Goal: Obtain resource: Download file/media

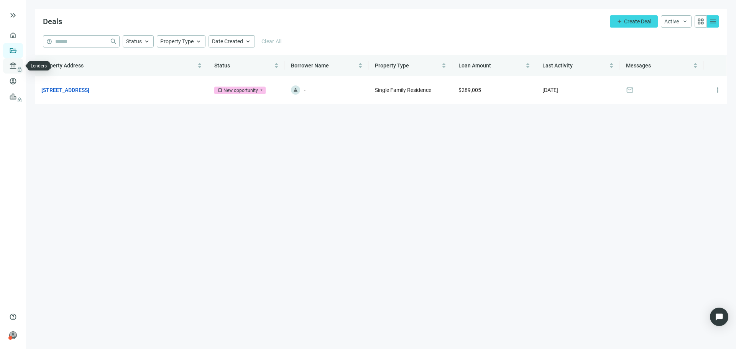
click at [12, 68] on span "lock" at bounding box center [14, 66] width 6 height 6
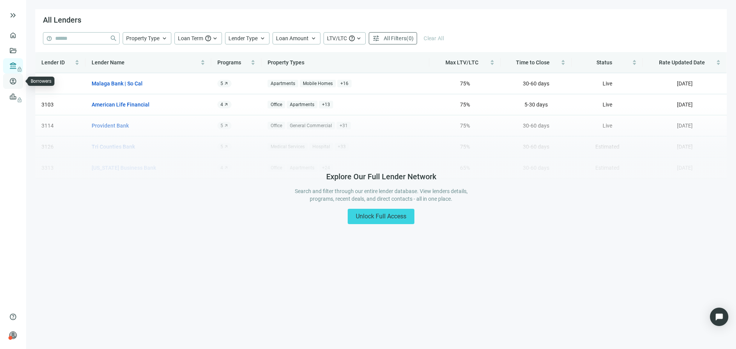
click at [20, 84] on link "Borrowers" at bounding box center [31, 81] width 25 height 6
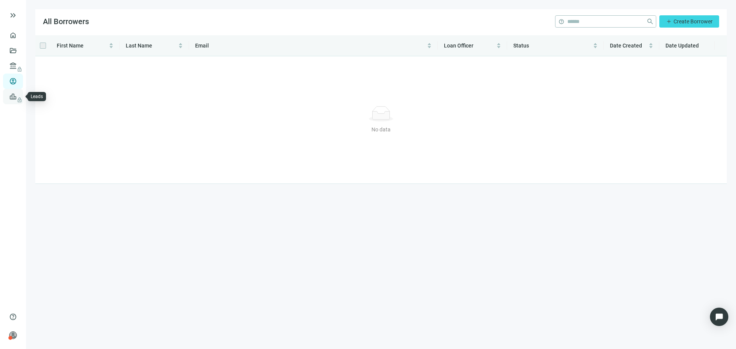
click at [19, 95] on link "Leads lock" at bounding box center [26, 97] width 15 height 6
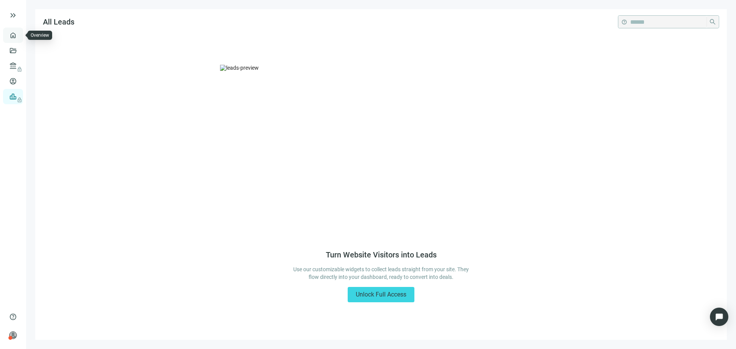
click at [19, 34] on link "Overview" at bounding box center [30, 35] width 23 height 6
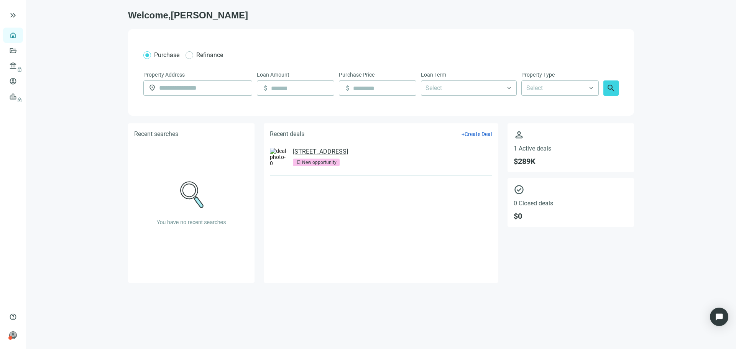
click at [330, 153] on link "[STREET_ADDRESS]" at bounding box center [320, 152] width 55 height 8
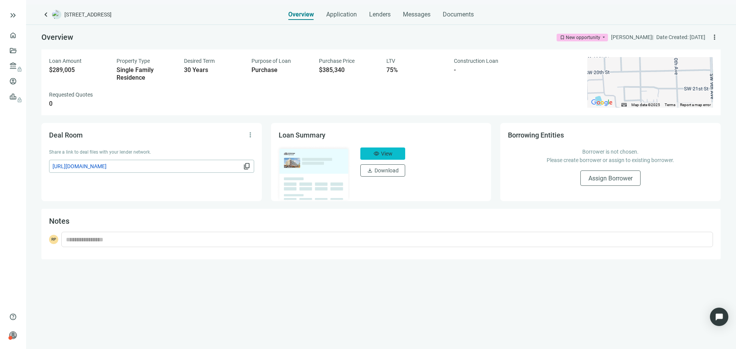
click at [377, 157] on span "visibility" at bounding box center [376, 154] width 6 height 6
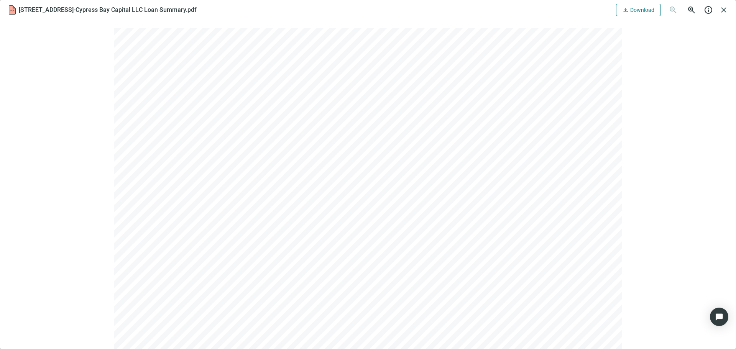
click at [620, 9] on button "download Download" at bounding box center [638, 10] width 45 height 12
